Goal: Obtain resource: Obtain resource

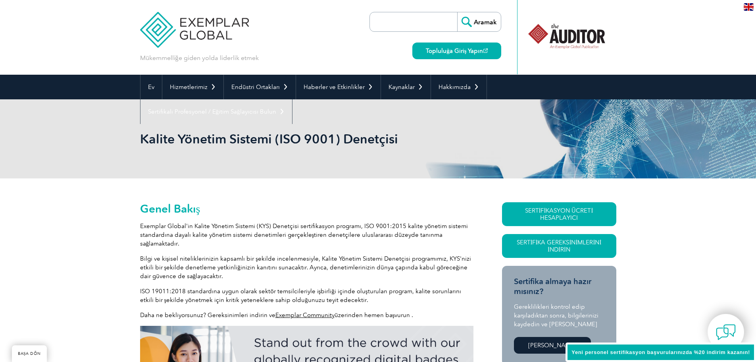
scroll to position [79, 0]
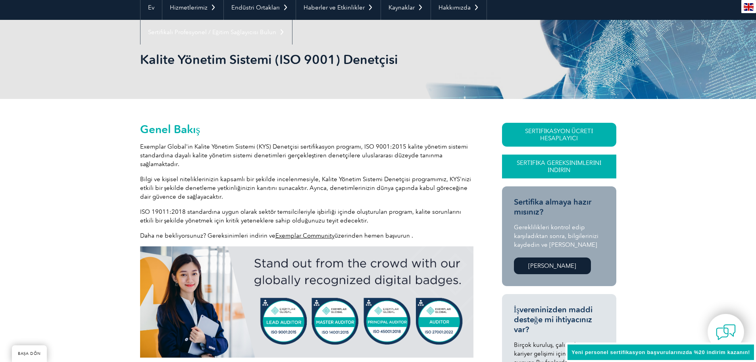
drag, startPoint x: 0, startPoint y: 0, endPoint x: 572, endPoint y: 172, distance: 596.9
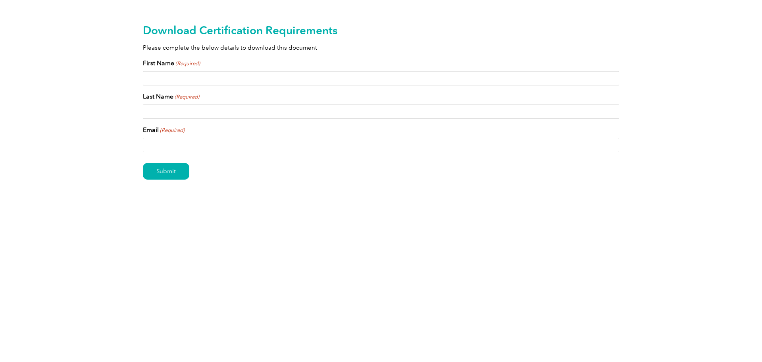
click at [471, 69] on div "First Name (Required)" at bounding box center [381, 71] width 476 height 27
click at [481, 52] on div "Download Certification Requirements Please complete the below details to downlo…" at bounding box center [381, 114] width 476 height 229
click at [459, 81] on input "First Name (Required)" at bounding box center [381, 78] width 476 height 14
type input "MELİHCAN"
type input "GÜNBAY"
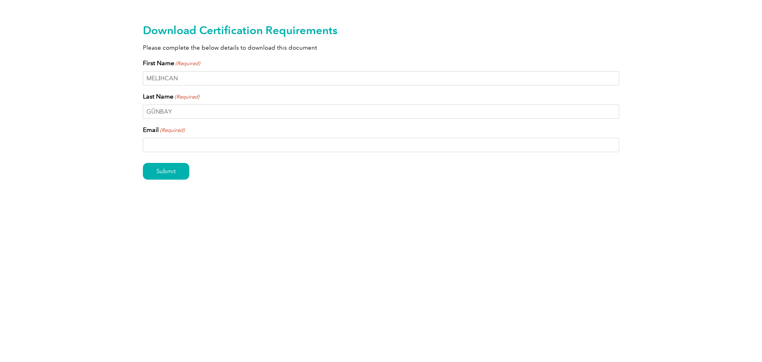
click at [238, 141] on input "Email (Required)" at bounding box center [381, 145] width 476 height 14
type input "melihcangunbay@gmail.com"
click at [143, 163] on input "Submit" at bounding box center [166, 171] width 46 height 17
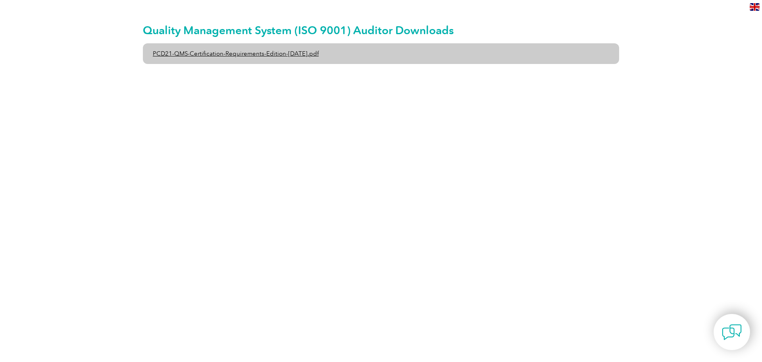
click at [289, 51] on link "PCD21-QMS-Certification-Requirements-Edition-[DATE].pdf" at bounding box center [381, 53] width 476 height 21
